Goal: Task Accomplishment & Management: Manage account settings

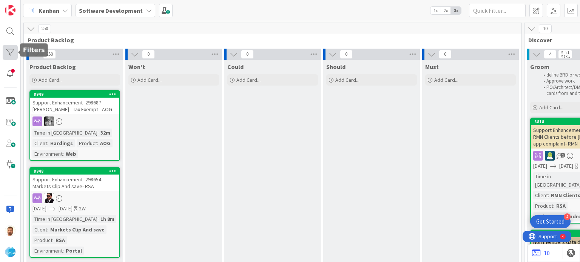
click at [11, 50] on div at bounding box center [10, 52] width 15 height 15
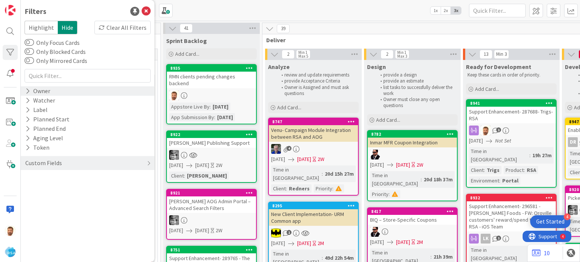
click at [42, 89] on div "Owner" at bounding box center [38, 90] width 26 height 9
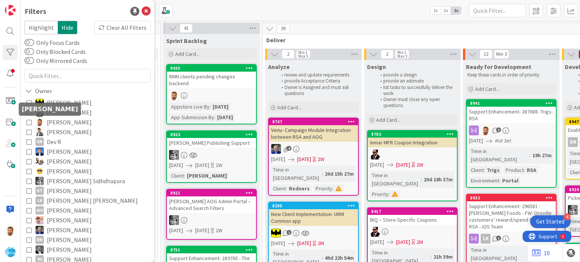
click at [24, 122] on div "Filters Highlight Hide Clear All Filters Only Focus Cards Only Blocked Cards On…" at bounding box center [88, 131] width 134 height 262
click at [29, 124] on icon at bounding box center [28, 122] width 5 height 5
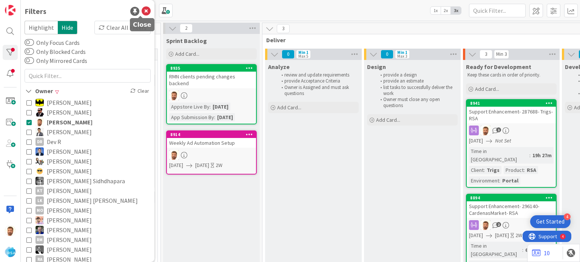
click at [142, 10] on icon at bounding box center [146, 11] width 9 height 9
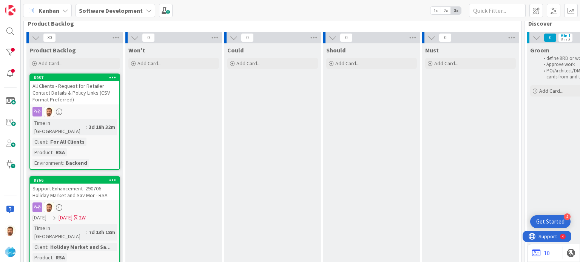
scroll to position [0, 0]
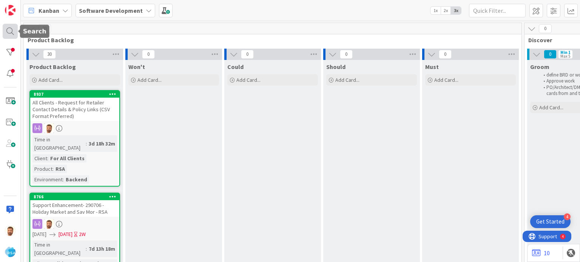
click at [8, 28] on div at bounding box center [10, 31] width 15 height 15
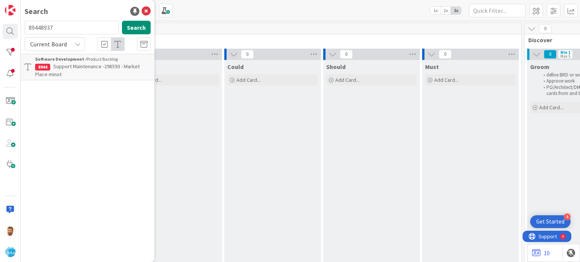
click at [65, 32] on input "89448937" at bounding box center [72, 28] width 94 height 14
type input "8937"
click at [75, 60] on b "Software Development ›" at bounding box center [60, 59] width 51 height 6
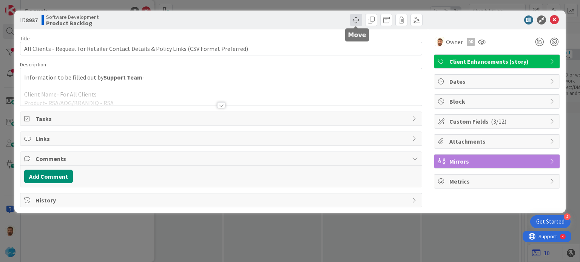
click at [355, 17] on span at bounding box center [356, 20] width 12 height 12
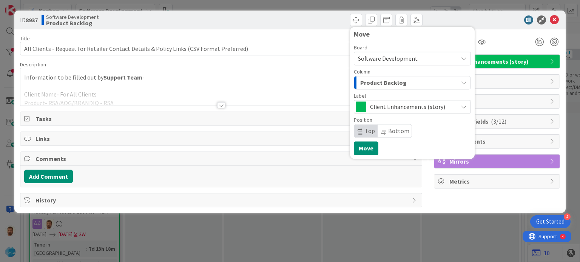
click at [374, 64] on div "Software Development" at bounding box center [412, 59] width 117 height 14
click at [373, 60] on span "Software Development" at bounding box center [388, 59] width 60 height 8
click at [371, 81] on span "Product Backlog" at bounding box center [383, 83] width 46 height 10
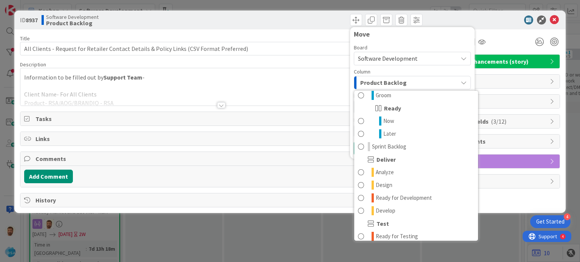
scroll to position [113, 0]
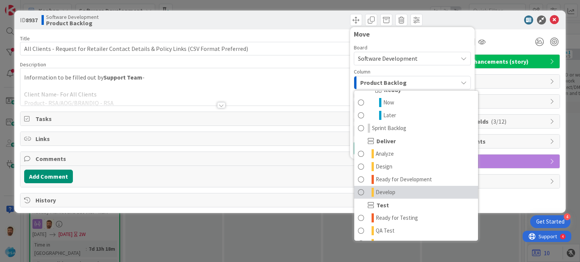
click at [362, 190] on span at bounding box center [361, 192] width 6 height 9
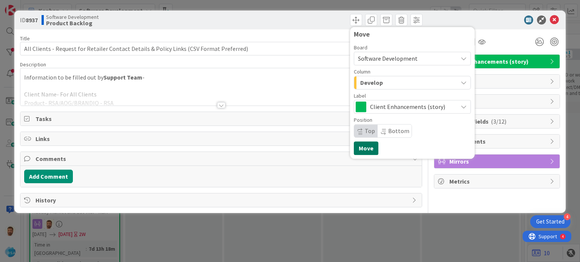
click at [368, 142] on button "Move" at bounding box center [366, 149] width 25 height 14
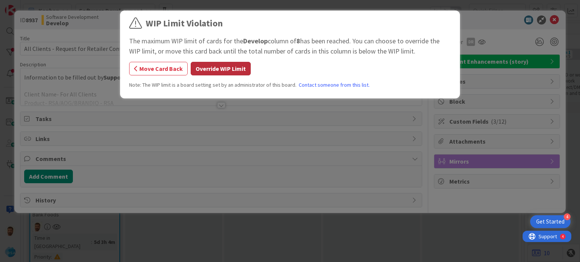
click at [230, 68] on button "Override WIP Limit" at bounding box center [221, 69] width 60 height 14
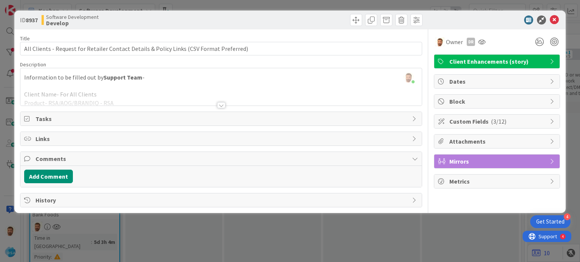
click at [548, 19] on div at bounding box center [493, 19] width 134 height 9
click at [552, 19] on icon at bounding box center [554, 19] width 9 height 9
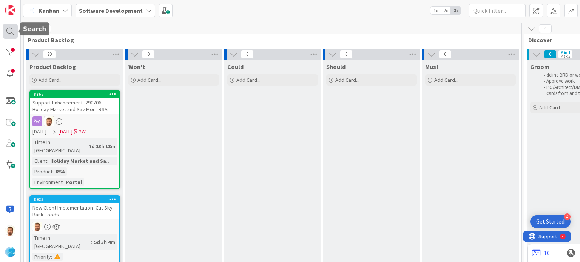
click at [11, 34] on div at bounding box center [10, 31] width 15 height 15
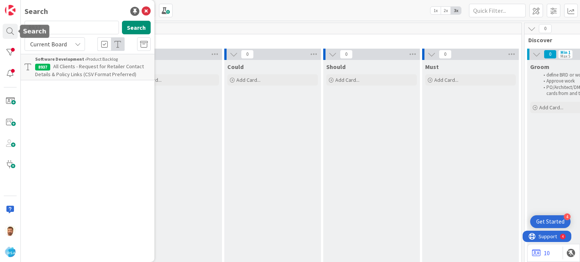
click at [53, 25] on input "8937" at bounding box center [72, 28] width 94 height 14
type input "8847"
click at [83, 68] on span "Support Enhancement- 294107- [PERSON_NAME]- RSA" at bounding box center [79, 70] width 88 height 15
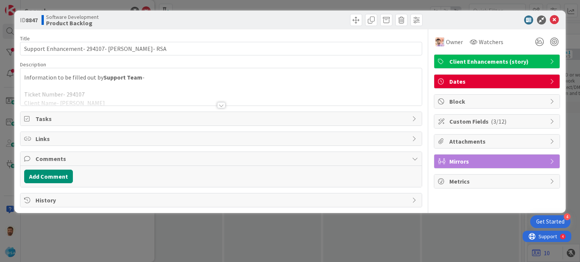
click at [227, 105] on div at bounding box center [220, 95] width 401 height 19
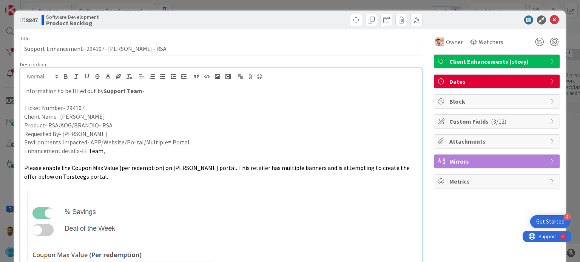
click at [31, 18] on b "8847" at bounding box center [32, 20] width 12 height 8
copy b "8847"
click at [550, 20] on icon at bounding box center [554, 19] width 9 height 9
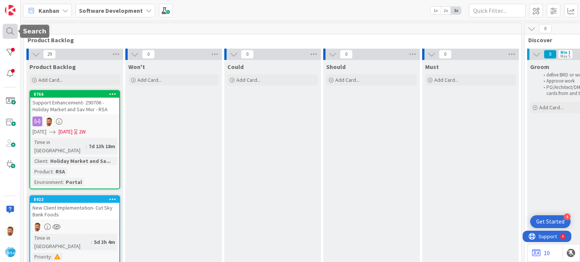
click at [10, 34] on div at bounding box center [10, 31] width 15 height 15
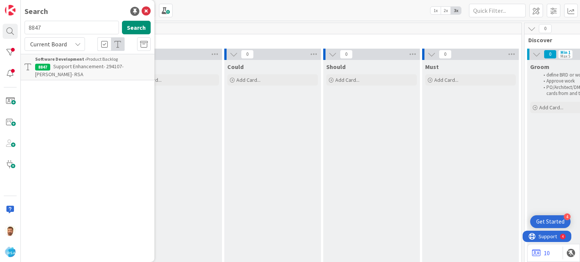
click at [50, 28] on input "8847" at bounding box center [72, 28] width 94 height 14
click at [77, 75] on p "Support Enhancement- 294107- [PERSON_NAME]- RSA" at bounding box center [93, 71] width 116 height 16
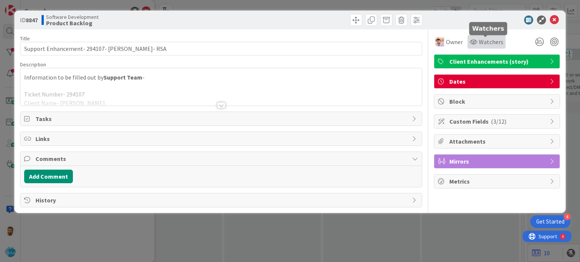
click at [470, 46] on div "Watchers" at bounding box center [487, 41] width 34 height 9
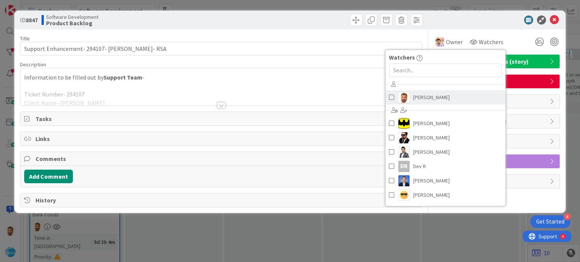
click at [429, 100] on span "[PERSON_NAME]" at bounding box center [431, 97] width 37 height 11
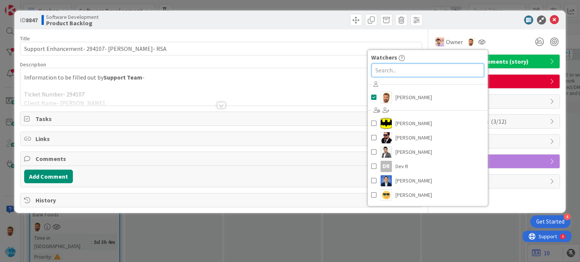
click at [410, 73] on input "text" at bounding box center [427, 70] width 113 height 14
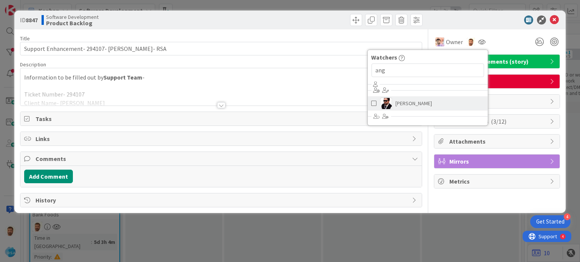
click at [423, 107] on span "[PERSON_NAME]" at bounding box center [413, 103] width 37 height 11
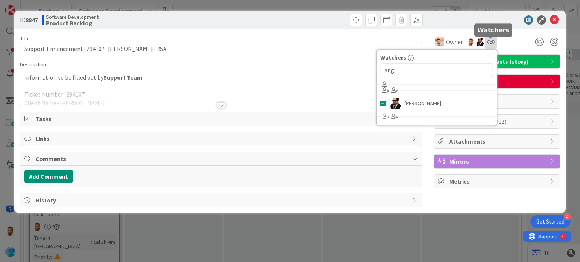
click at [492, 43] on icon at bounding box center [491, 42] width 8 height 6
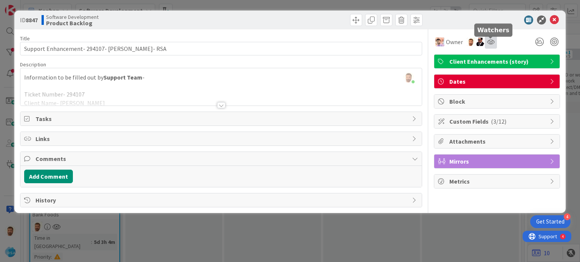
click at [492, 43] on icon at bounding box center [491, 42] width 8 height 6
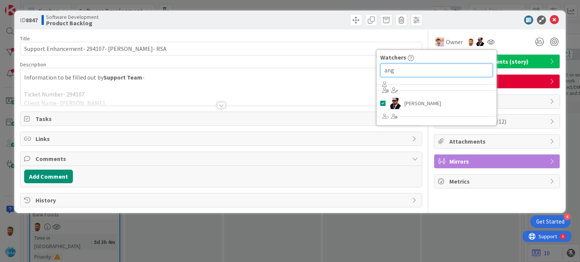
click at [382, 67] on input "ang" at bounding box center [436, 70] width 113 height 14
type input "dev"
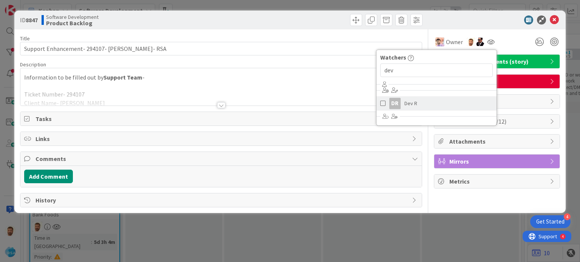
click at [402, 103] on link "DR [PERSON_NAME]" at bounding box center [436, 103] width 120 height 14
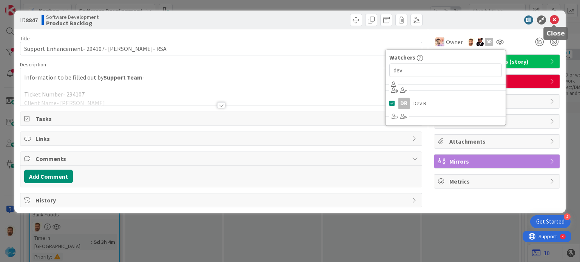
click at [557, 19] on icon at bounding box center [554, 19] width 9 height 9
